Goal: Find specific page/section: Find specific page/section

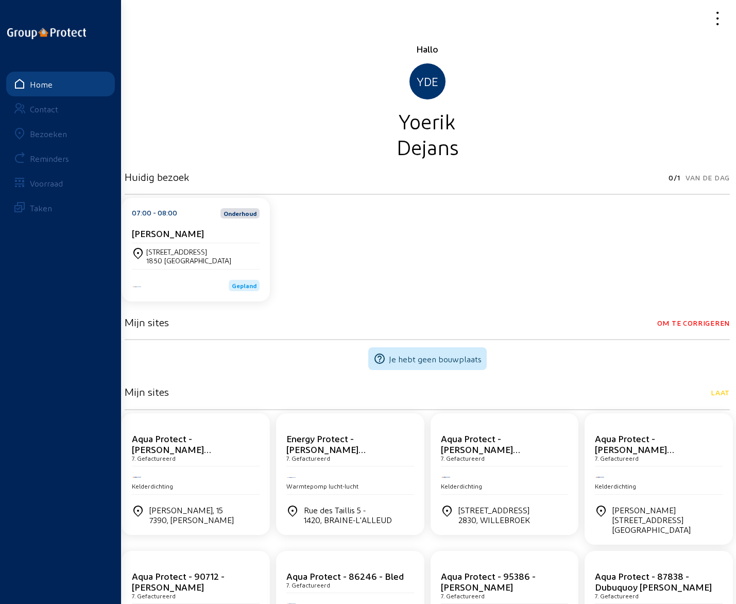
click at [52, 136] on div "Bezoeken" at bounding box center [48, 134] width 37 height 10
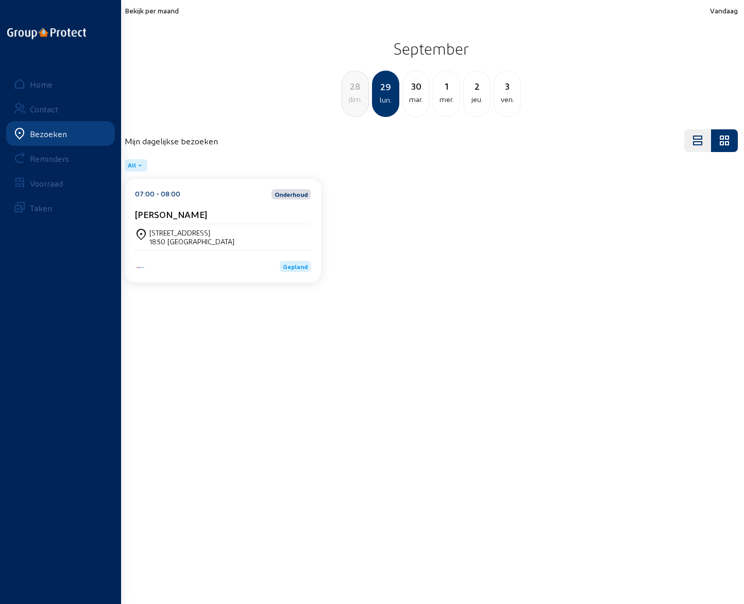
click at [355, 83] on div "28" at bounding box center [355, 86] width 26 height 14
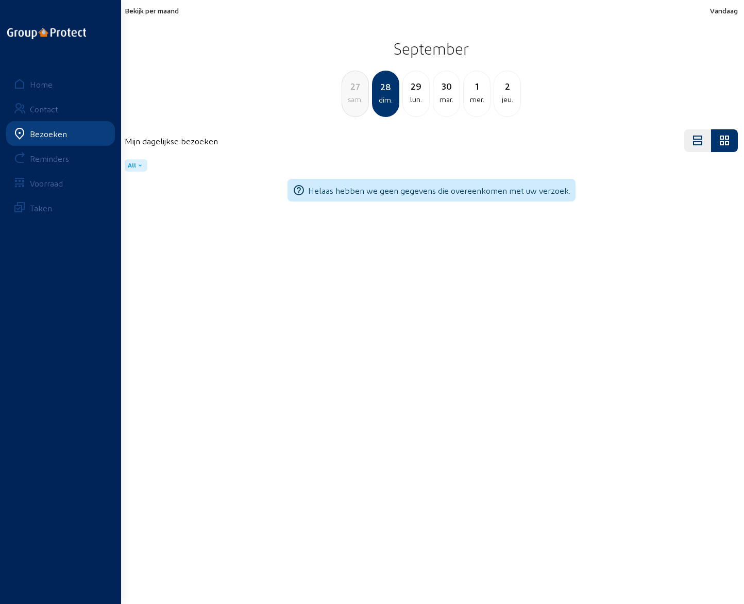
click at [356, 92] on div "27" at bounding box center [355, 86] width 26 height 14
click at [356, 92] on div "26" at bounding box center [355, 86] width 26 height 14
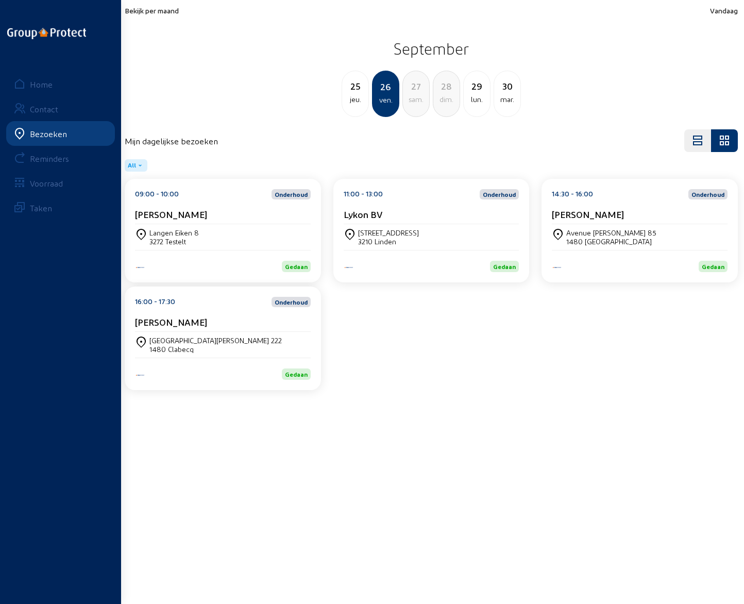
click at [356, 92] on div "25" at bounding box center [355, 86] width 26 height 14
click at [395, 215] on cam-card-title "[PERSON_NAME]" at bounding box center [380, 214] width 72 height 11
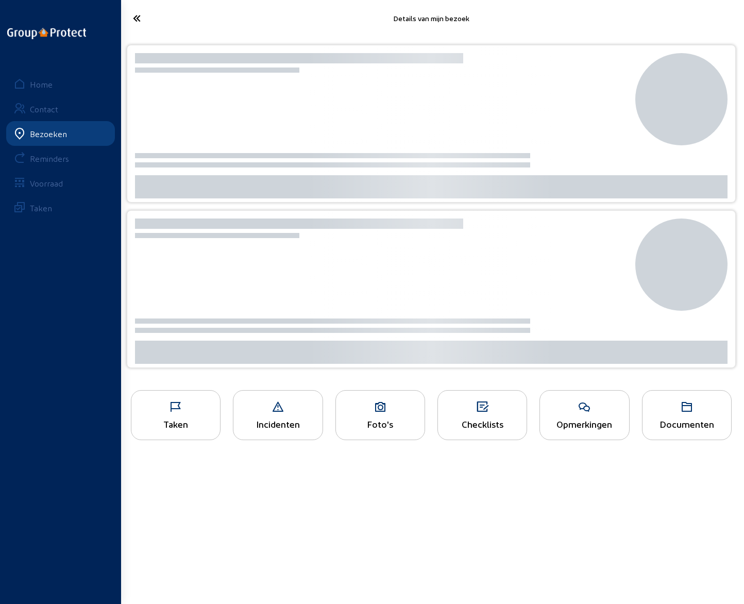
click at [395, 215] on div at bounding box center [381, 226] width 493 height 23
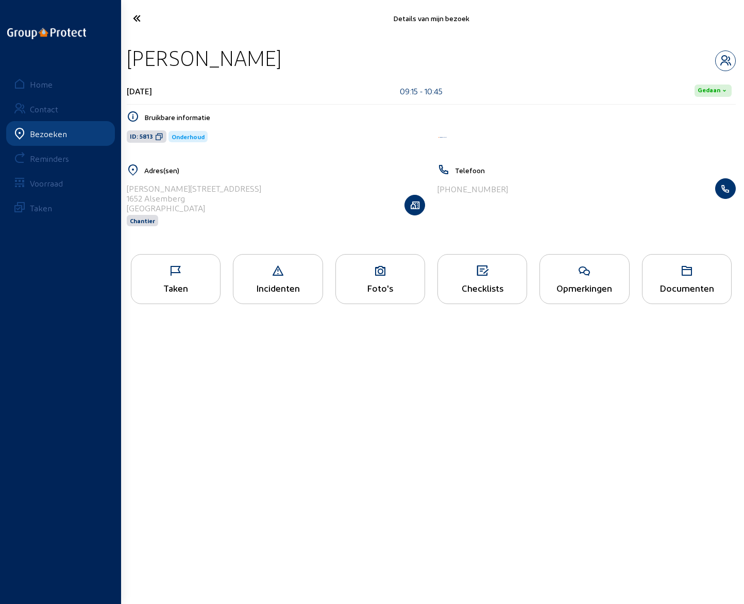
click at [388, 282] on div "Foto's" at bounding box center [380, 287] width 89 height 11
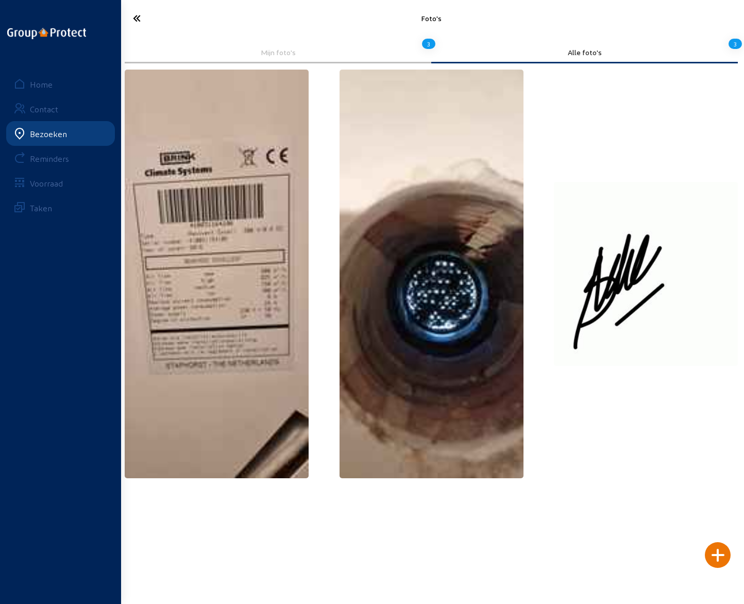
click at [225, 271] on img at bounding box center [217, 274] width 184 height 409
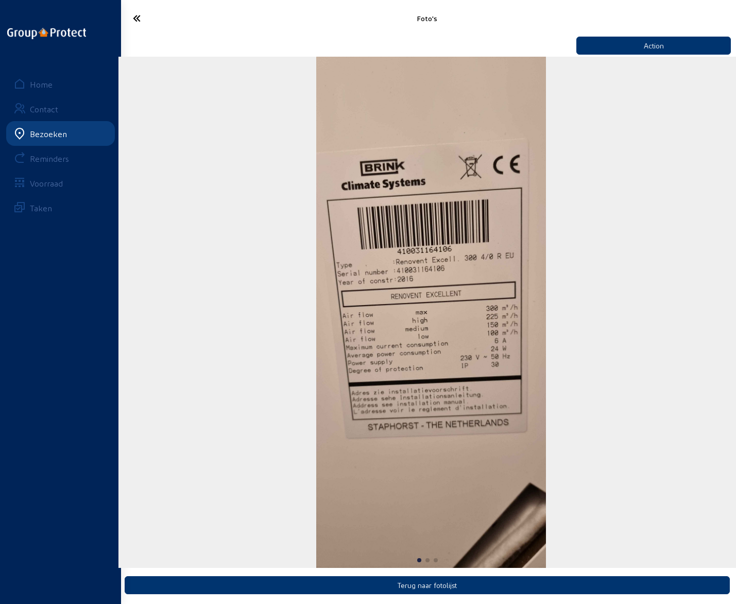
click at [154, 26] on icon at bounding box center [170, 18] width 85 height 18
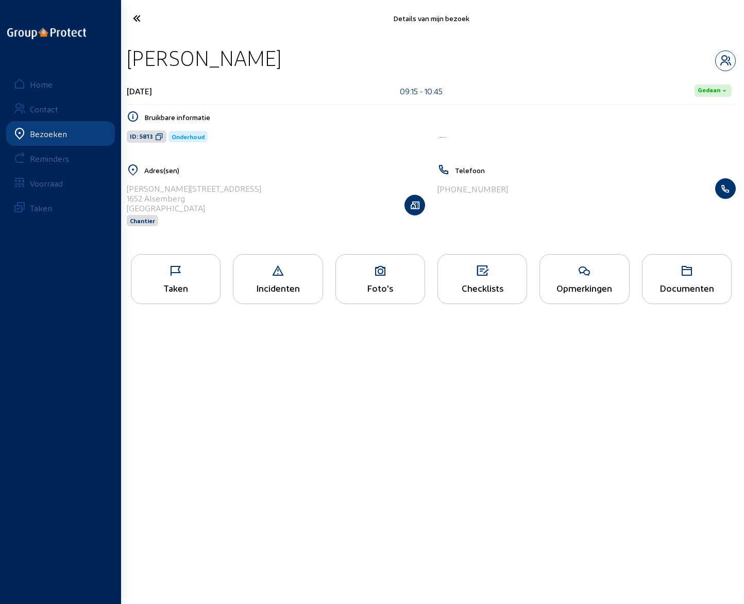
click at [138, 19] on icon at bounding box center [171, 18] width 86 height 18
